Goal: Use online tool/utility: Utilize a website feature to perform a specific function

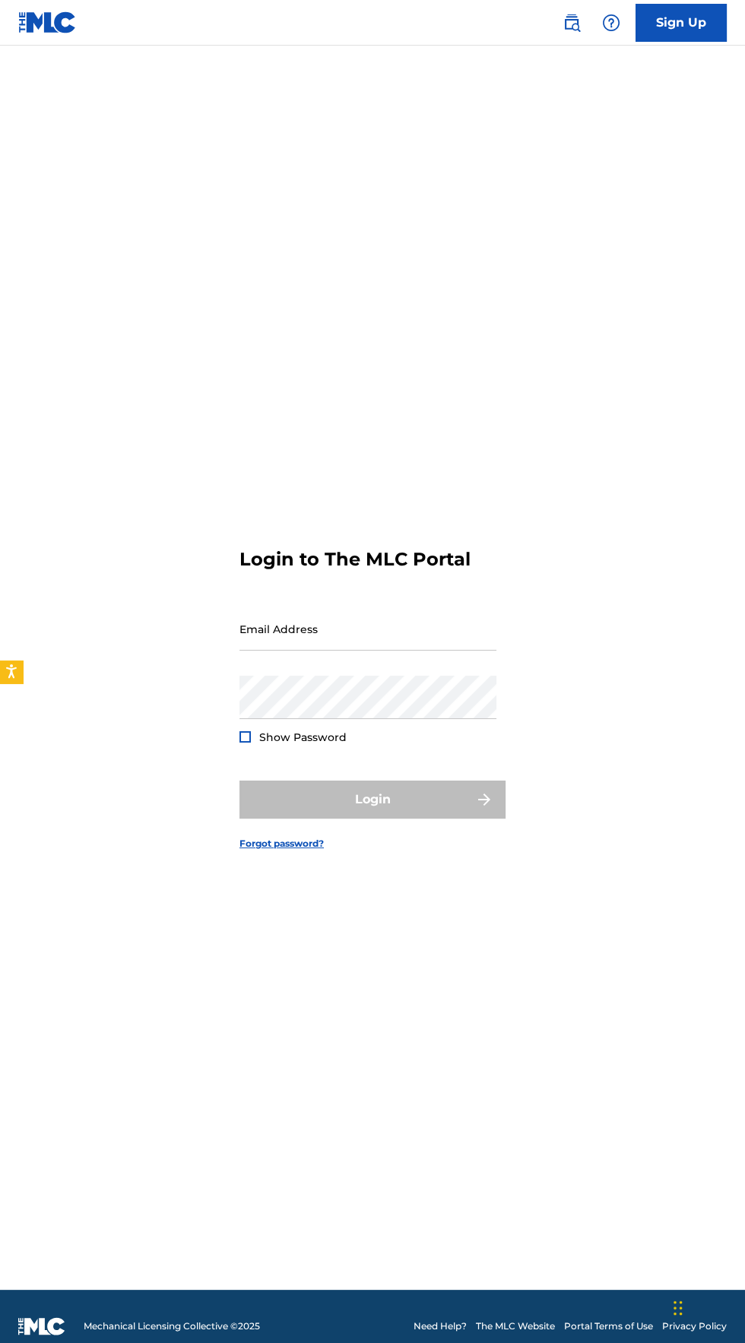
click at [299, 651] on input "Email Address" at bounding box center [367, 628] width 257 height 43
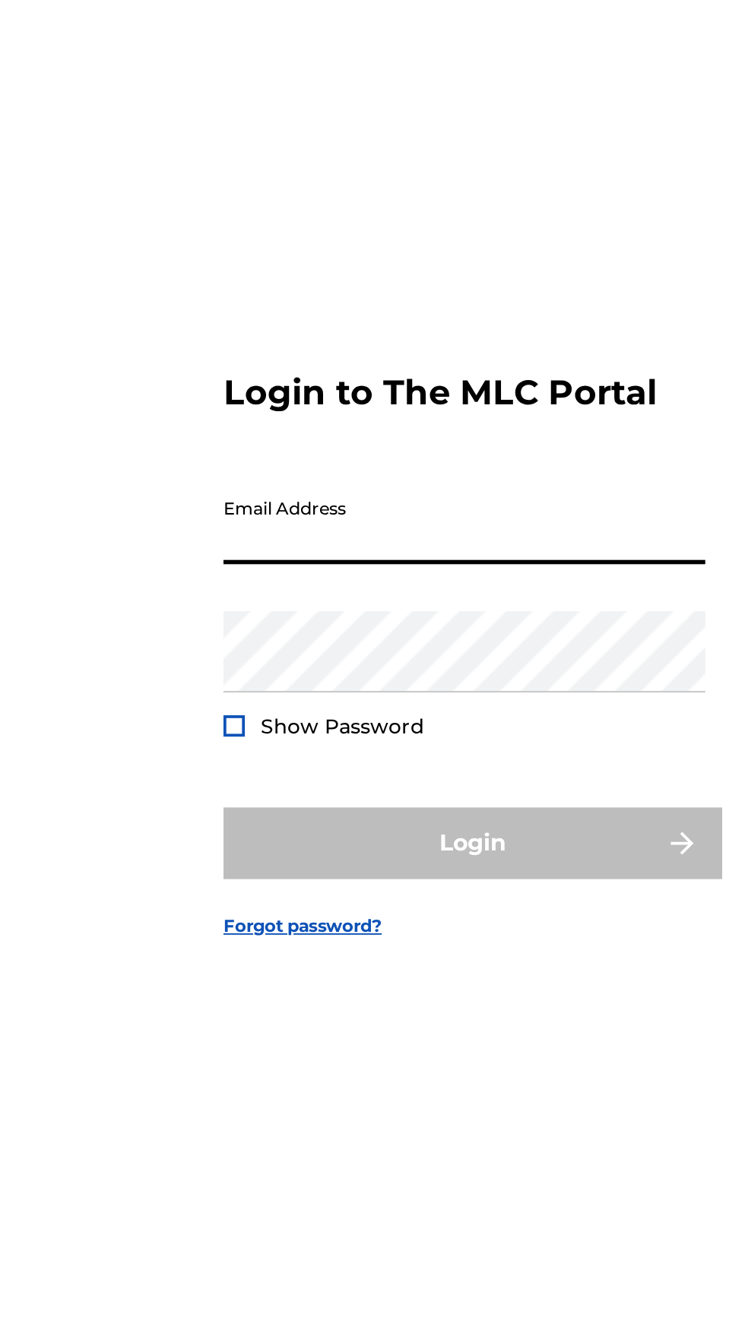
type input "[PERSON_NAME][EMAIL_ADDRESS][DOMAIN_NAME]"
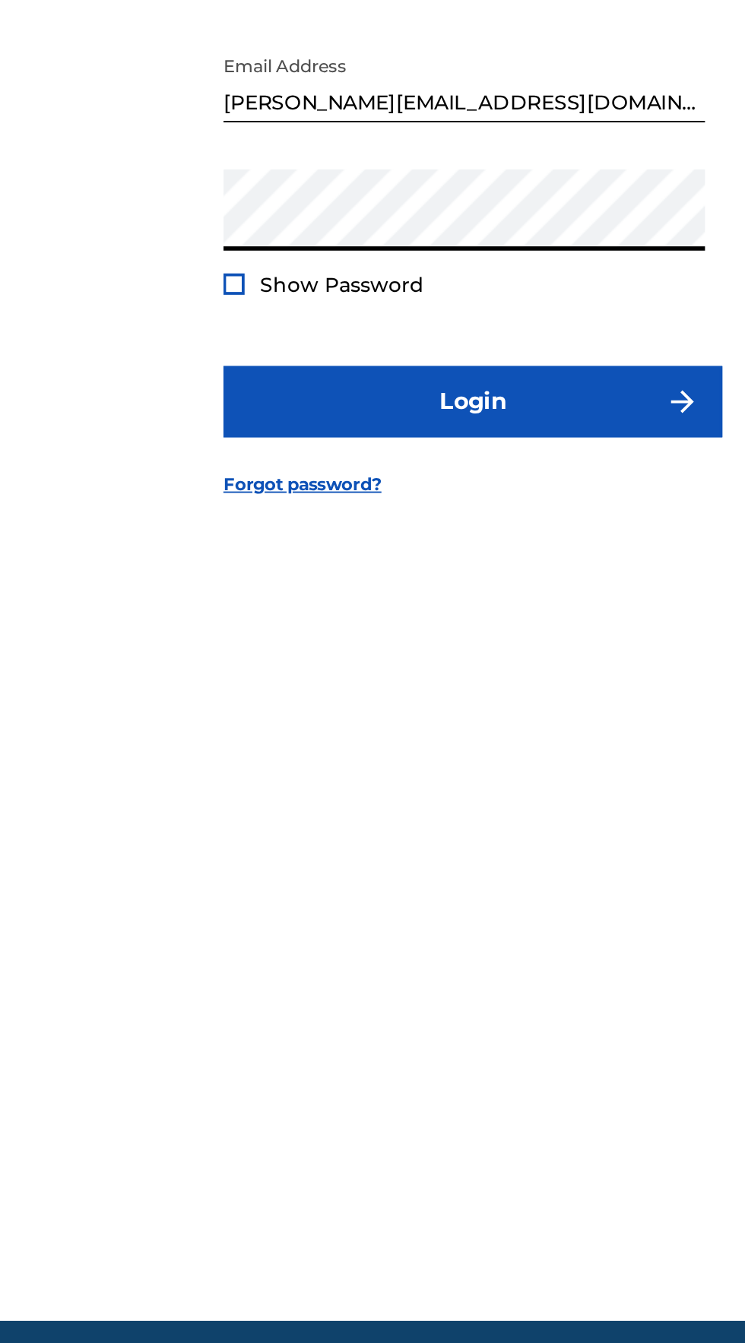
click at [240, 745] on div "Show Password" at bounding box center [292, 737] width 107 height 15
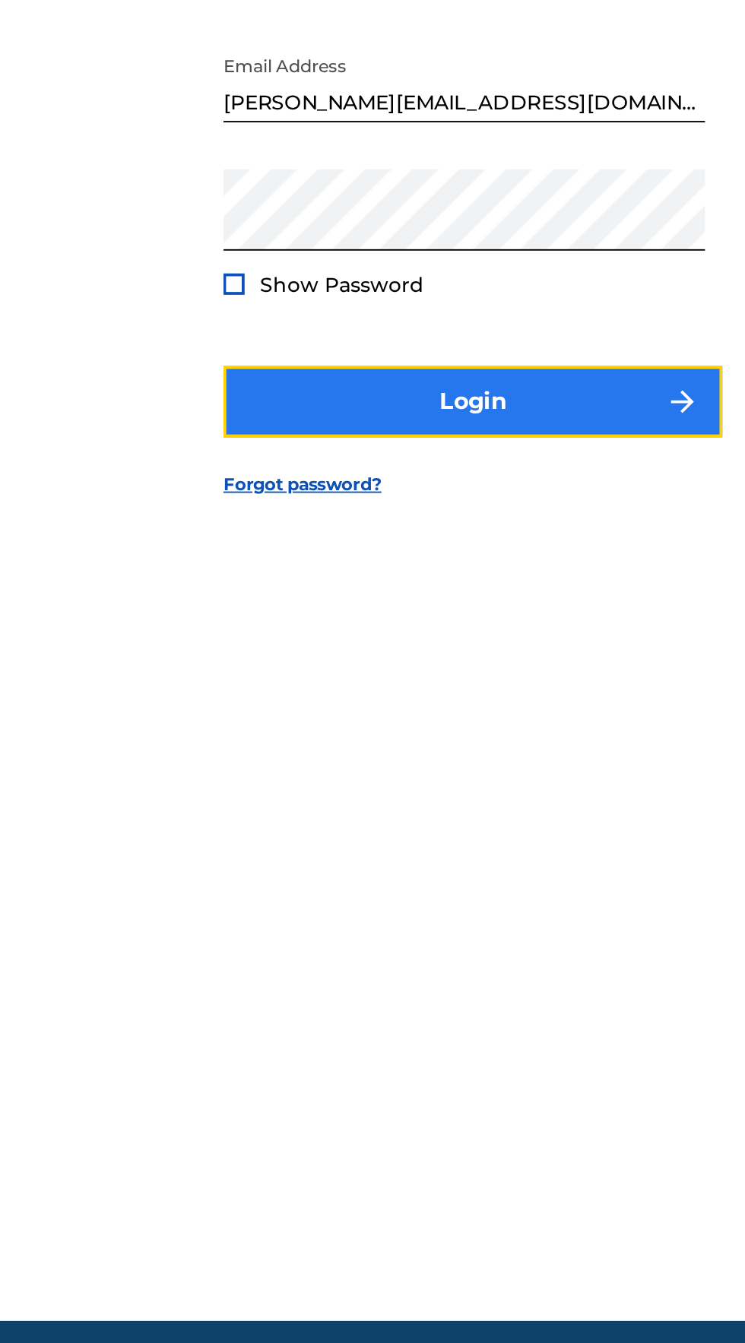
click at [280, 819] on button "Login" at bounding box center [372, 800] width 266 height 38
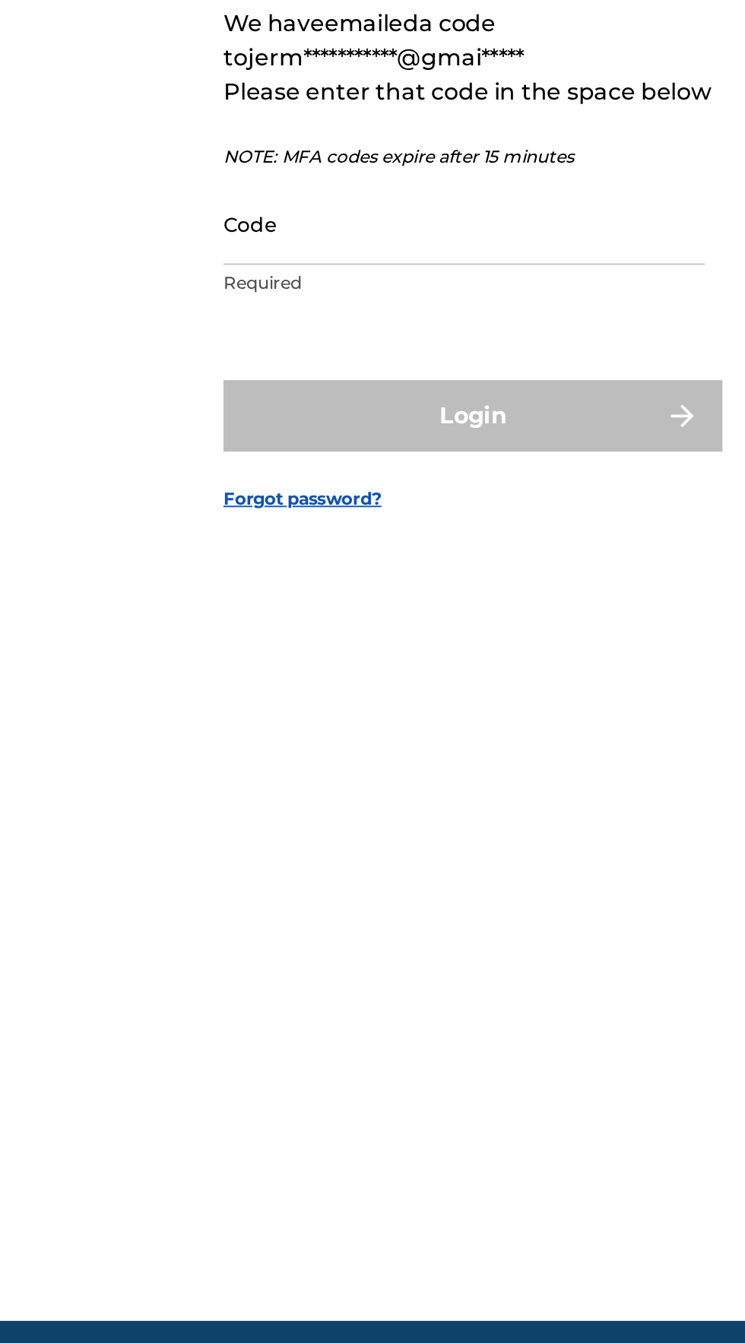
scroll to position [7, 0]
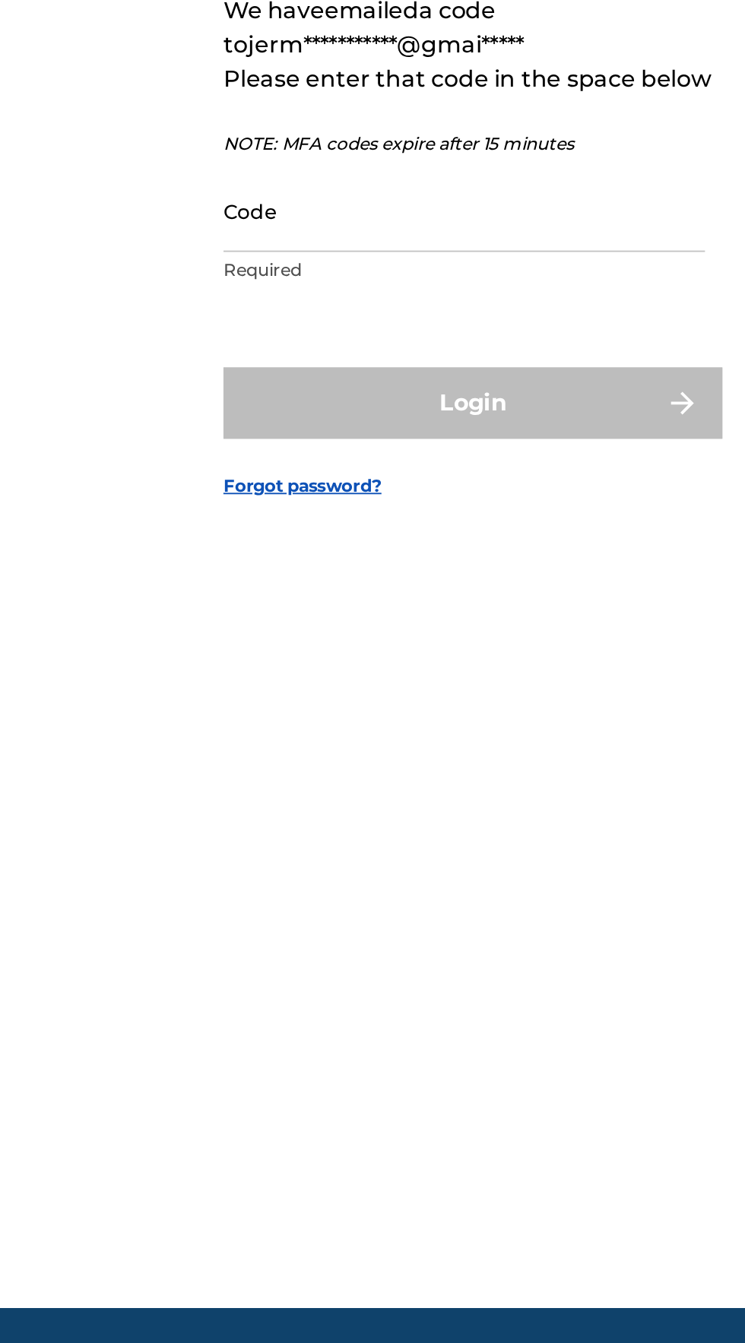
click at [275, 720] on input "Code" at bounding box center [367, 697] width 257 height 43
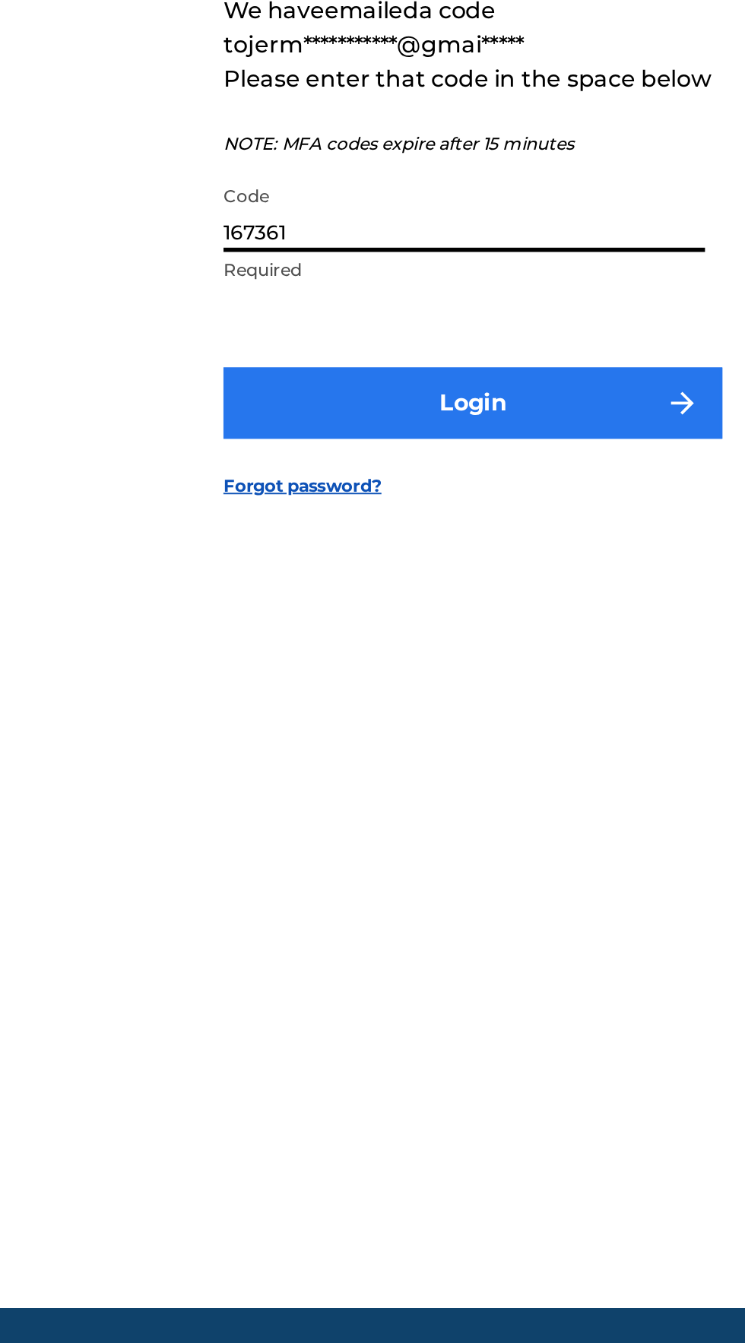
type input "167361"
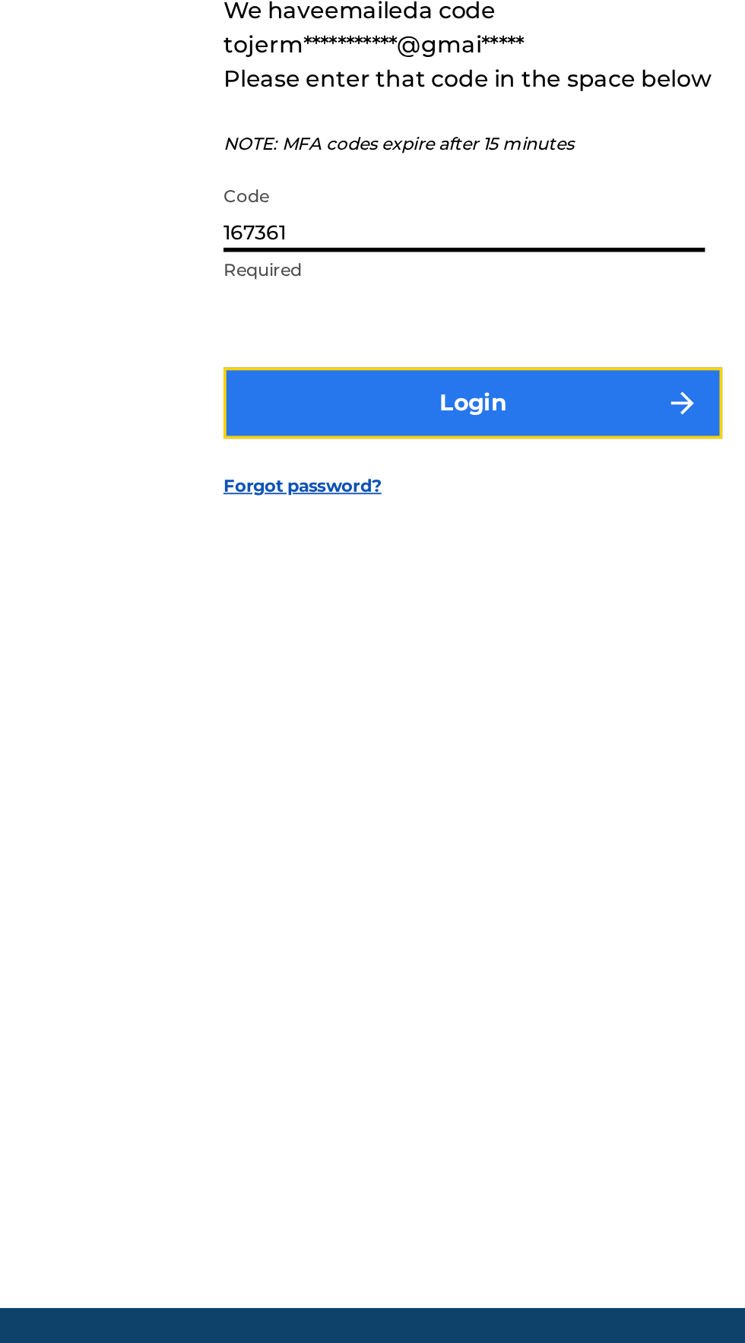
click at [327, 819] on button "Login" at bounding box center [372, 800] width 266 height 38
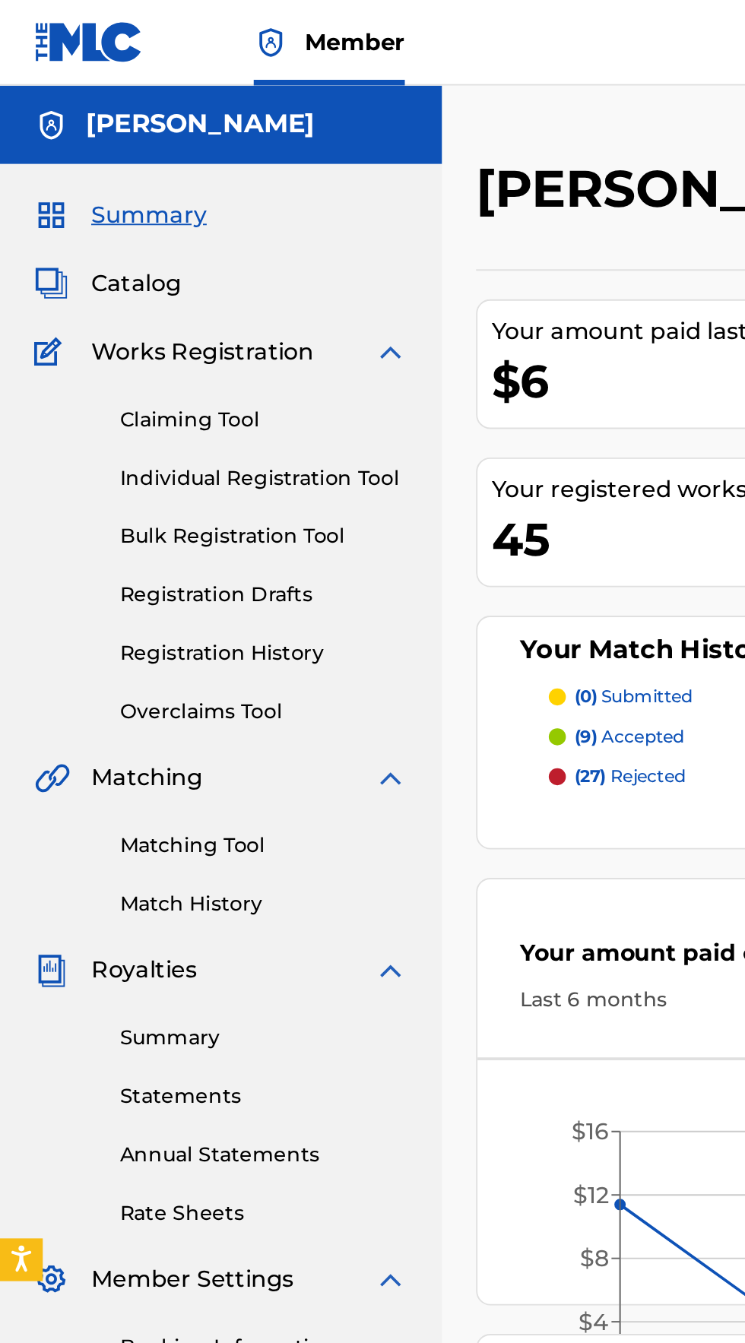
click at [128, 462] on div "Matching Tool Match History" at bounding box center [117, 457] width 199 height 66
click at [112, 451] on link "Matching Tool" at bounding box center [141, 451] width 154 height 16
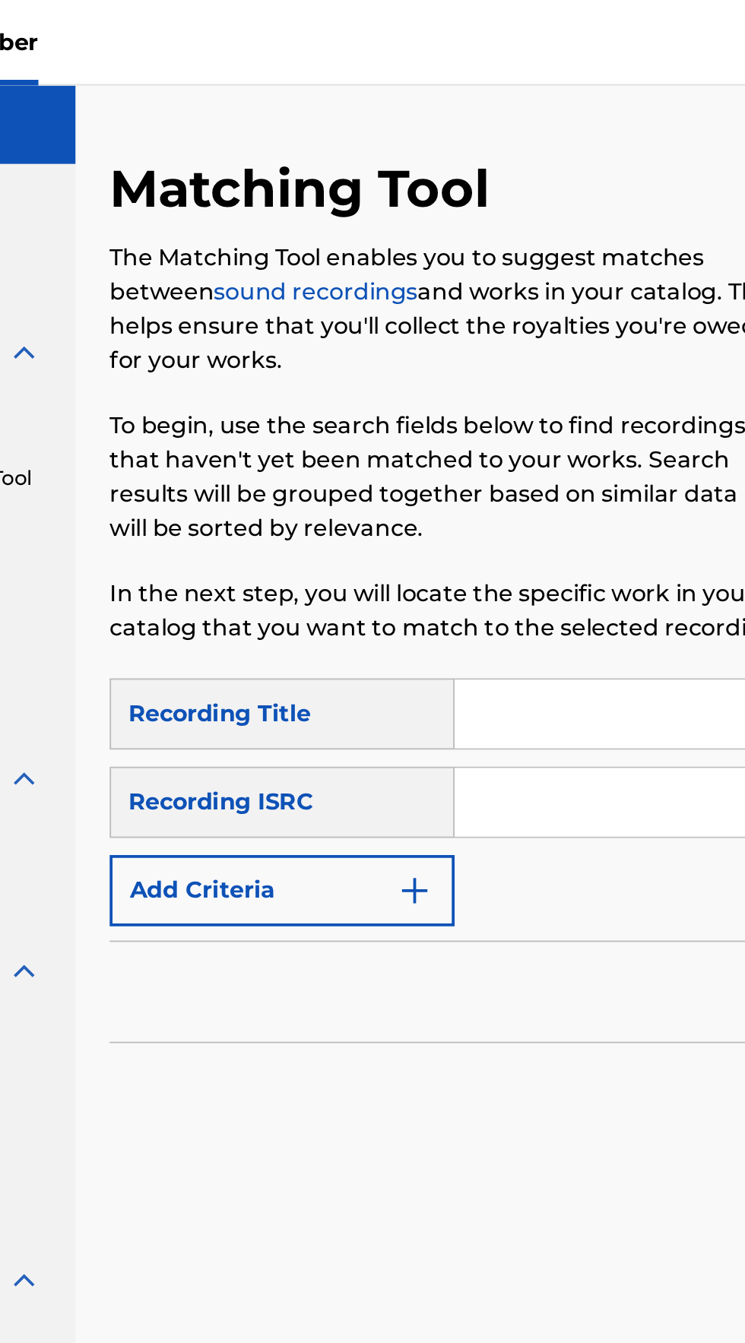
click at [486, 373] on input "Search Form" at bounding box center [582, 381] width 288 height 36
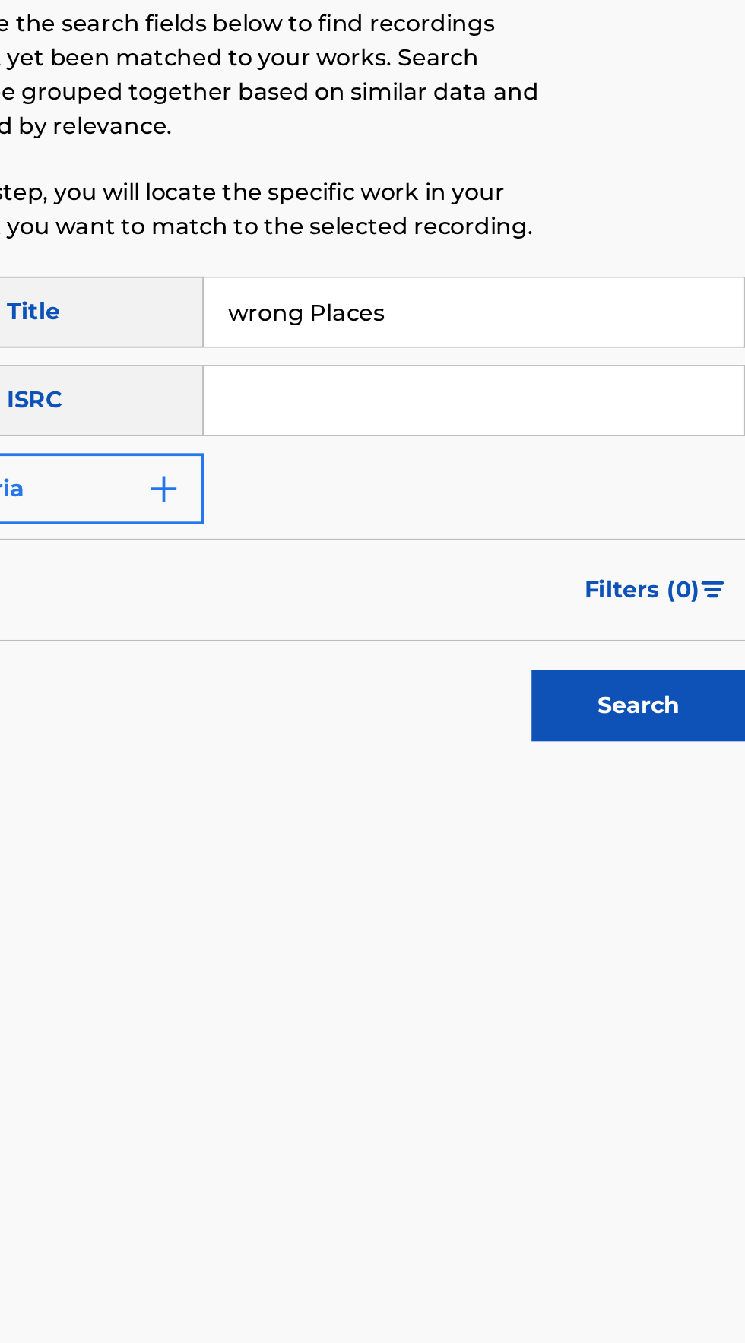
type input "wrong Places"
click at [402, 463] on button "Add Criteria" at bounding box center [346, 475] width 184 height 38
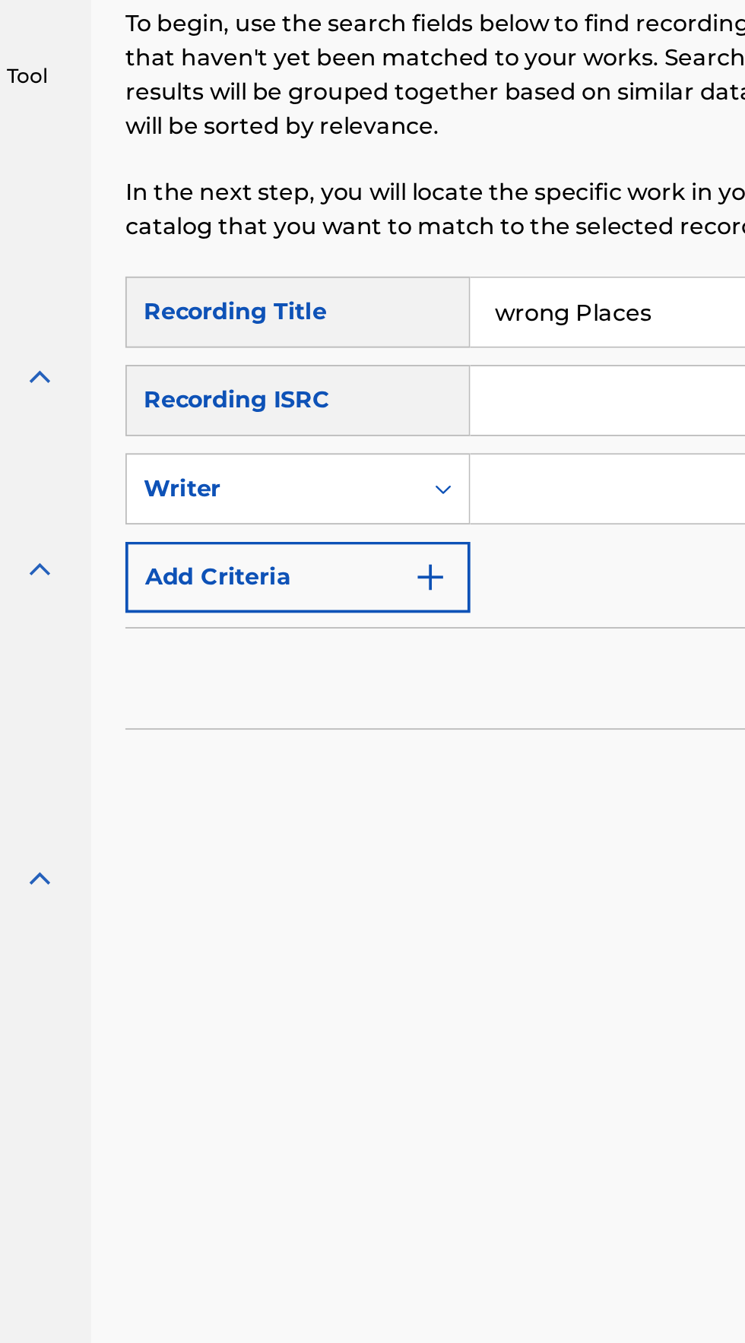
click at [469, 475] on input "Search Form" at bounding box center [568, 475] width 260 height 36
click at [613, 619] on button "Search" at bounding box center [670, 638] width 114 height 38
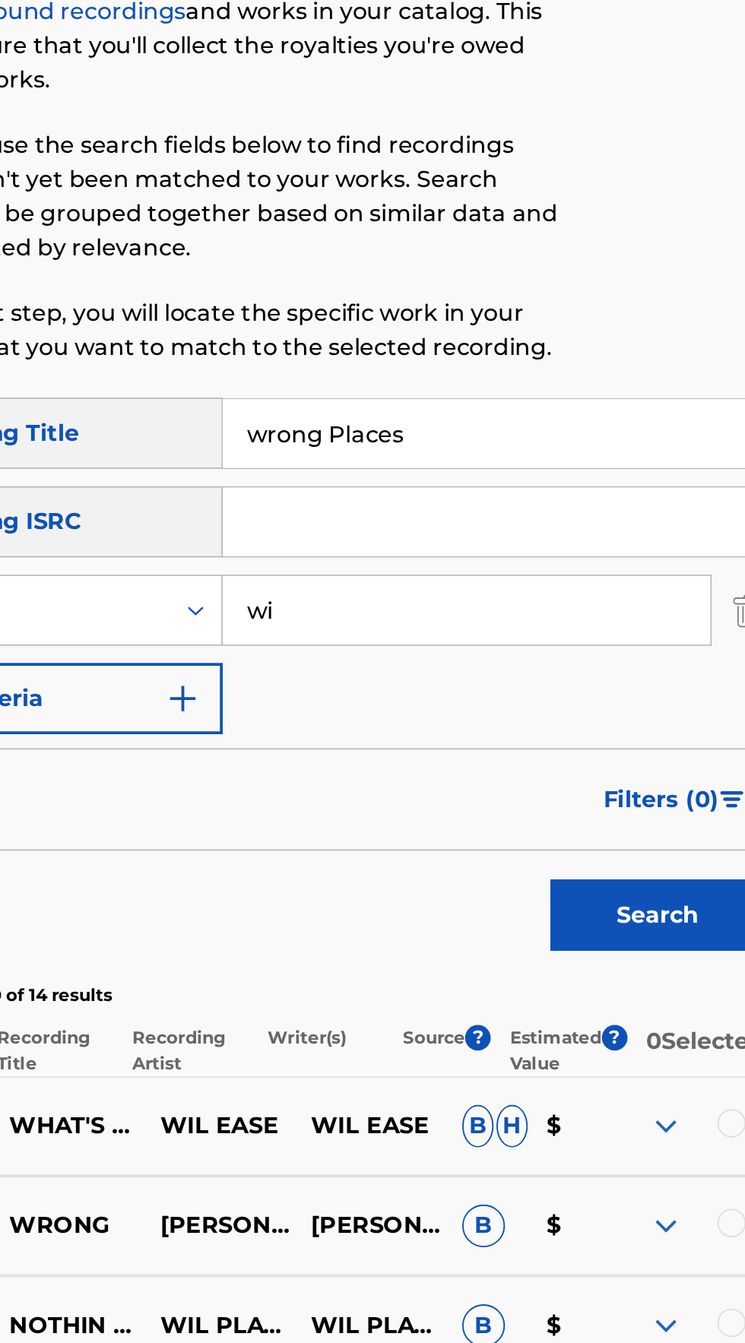
type input "w"
type input "[PERSON_NAME] lovely"
click at [613, 619] on button "Search" at bounding box center [670, 638] width 114 height 38
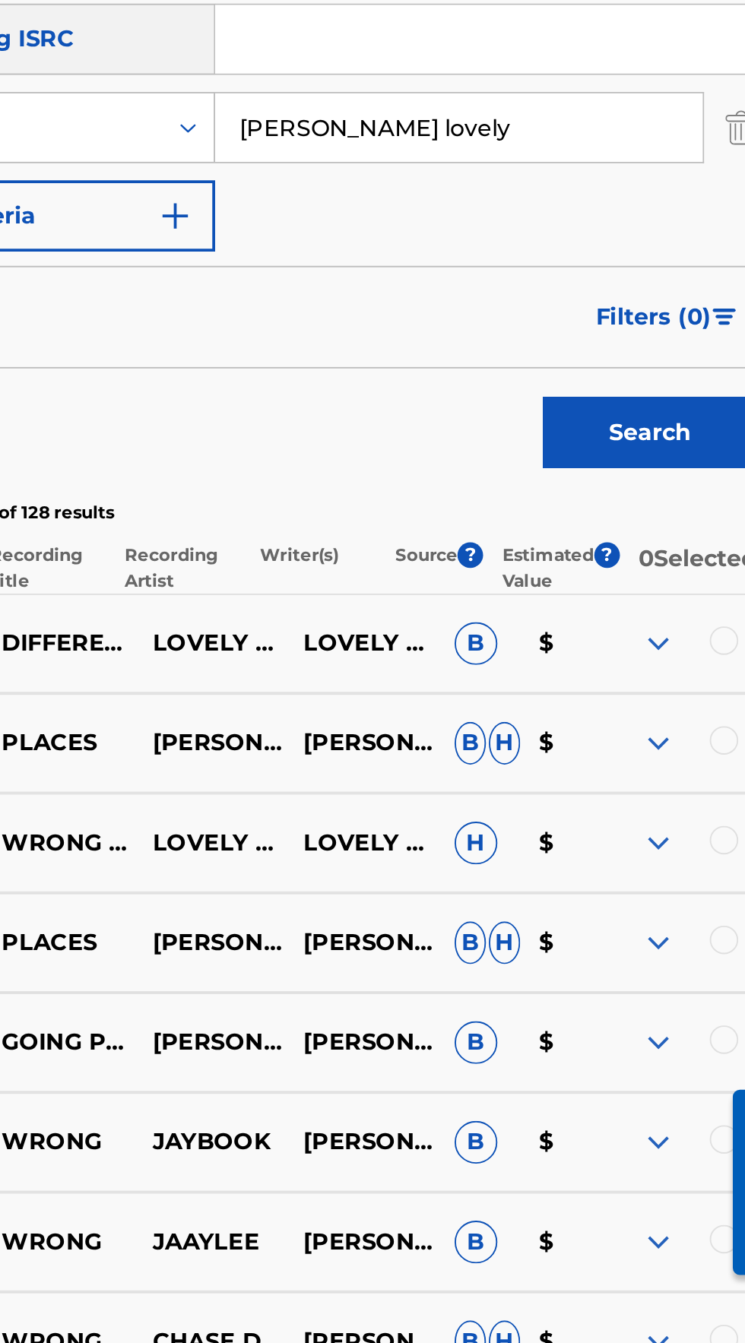
click at [674, 806] on img at bounding box center [674, 803] width 18 height 18
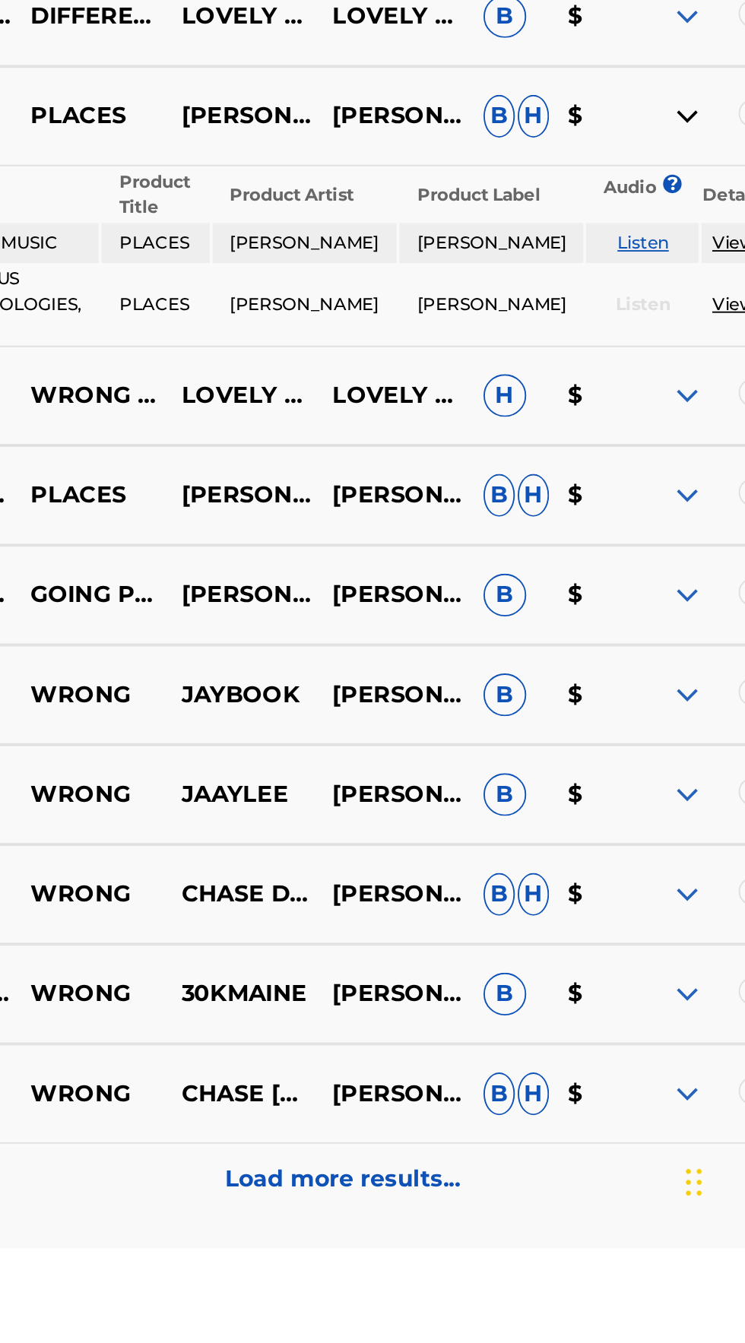
scroll to position [73, 0]
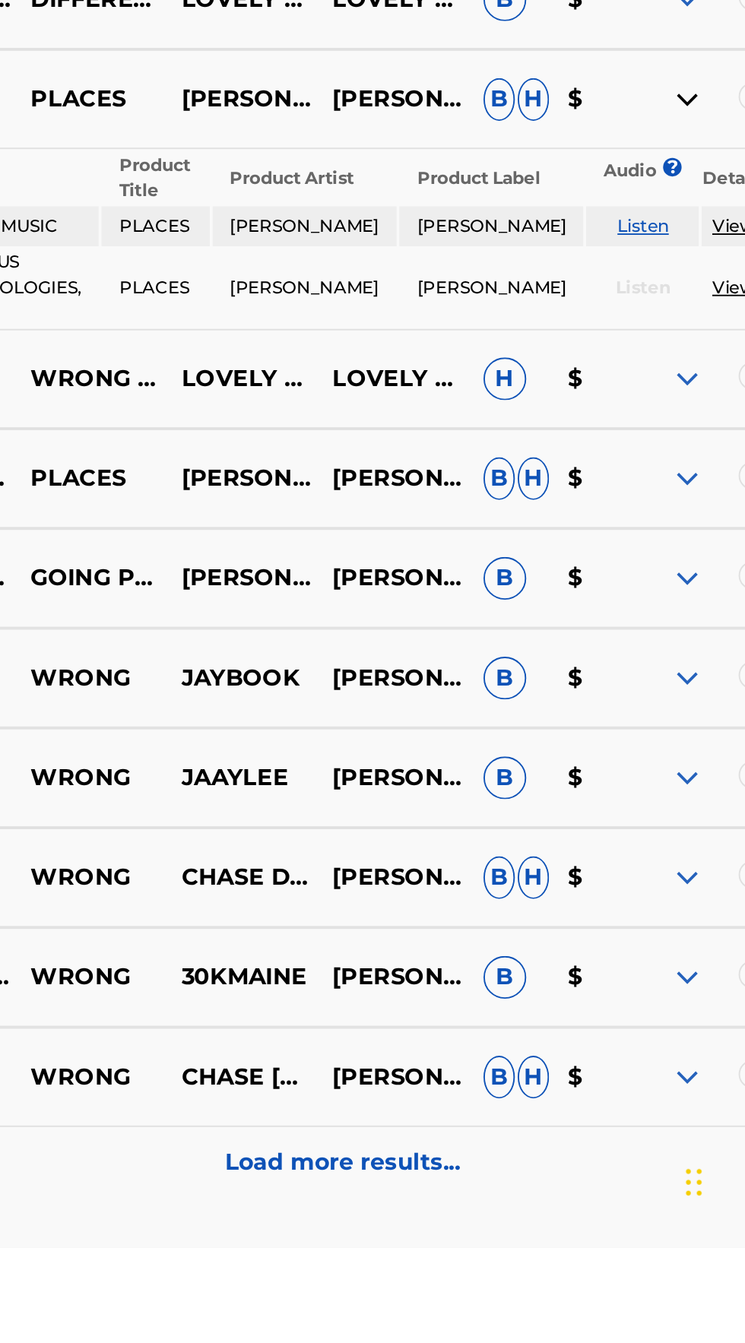
click at [674, 1208] on img at bounding box center [674, 1199] width 18 height 18
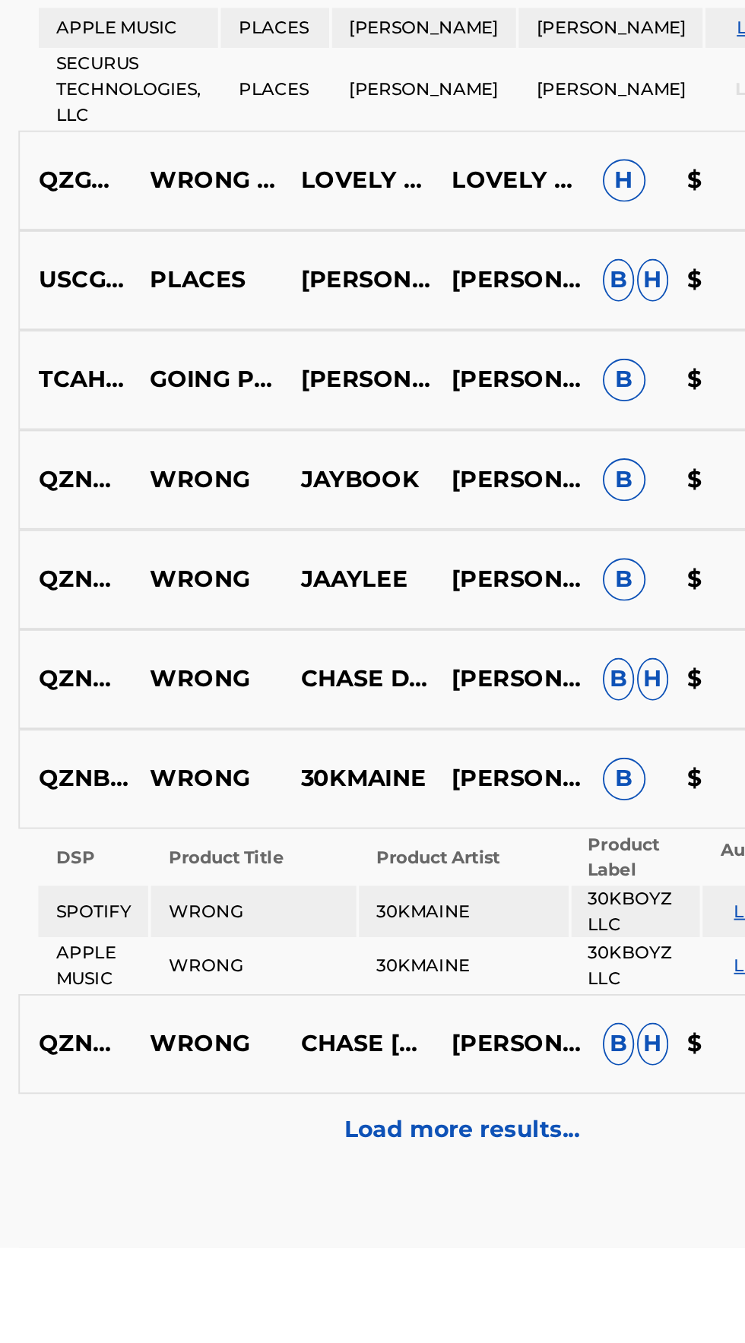
scroll to position [187, 0]
